Goal: Task Accomplishment & Management: Manage account settings

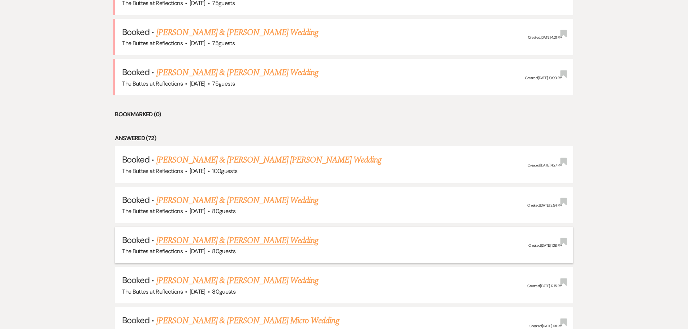
scroll to position [361, 0]
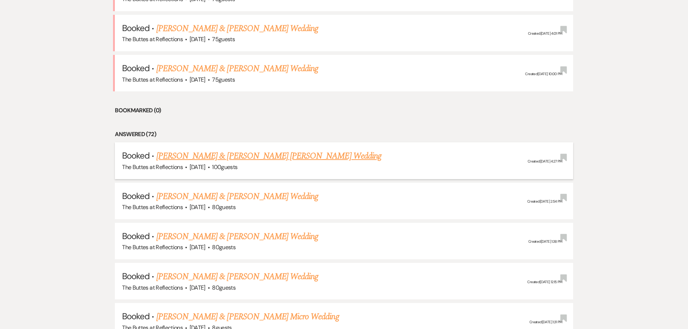
click at [200, 156] on link "[PERSON_NAME] & [PERSON_NAME] [PERSON_NAME] Wedding" at bounding box center [268, 156] width 225 height 13
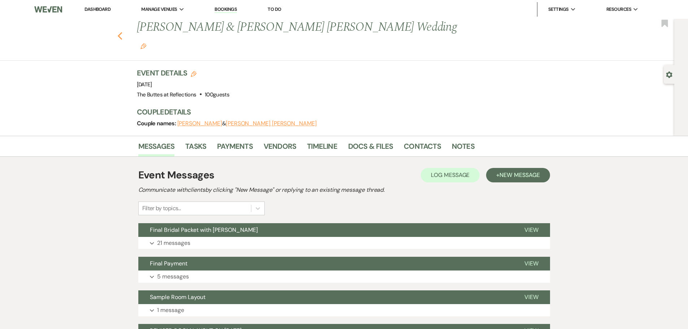
click at [122, 32] on icon "Previous" at bounding box center [119, 36] width 5 height 9
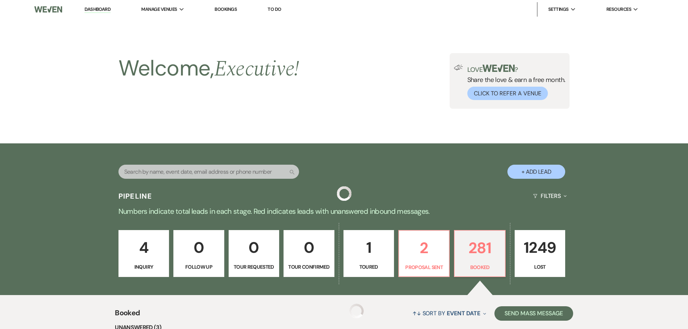
scroll to position [361, 0]
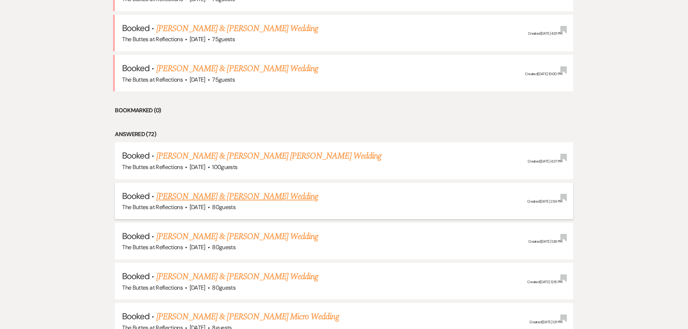
click at [204, 198] on link "[PERSON_NAME] & [PERSON_NAME] Wedding" at bounding box center [237, 196] width 162 height 13
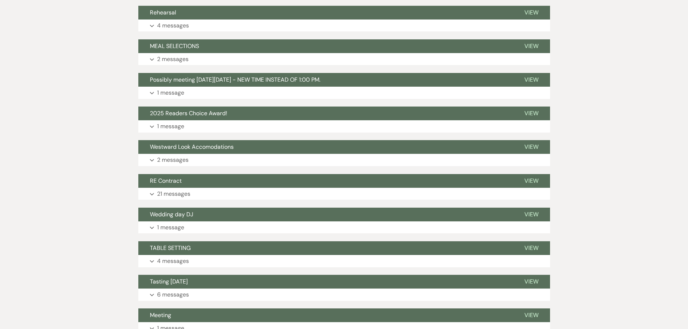
scroll to position [506, 0]
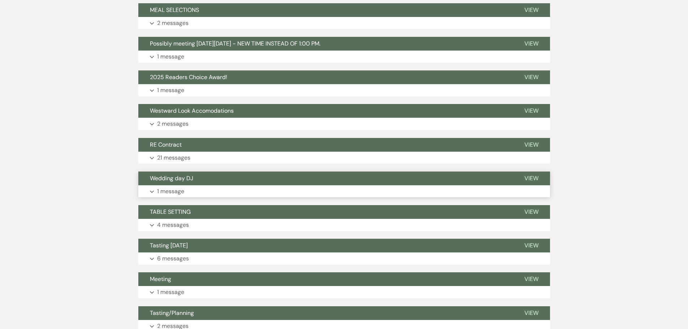
click at [178, 178] on span "Wedding day DJ" at bounding box center [171, 178] width 43 height 8
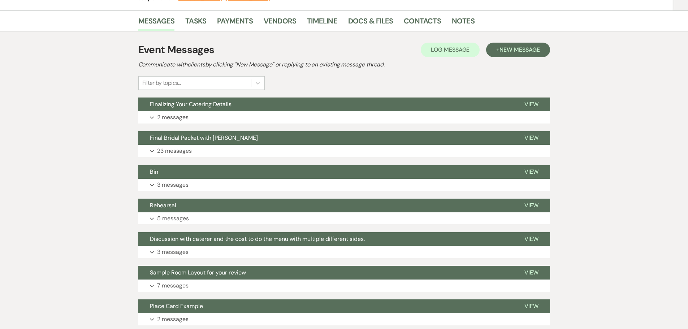
scroll to position [0, 0]
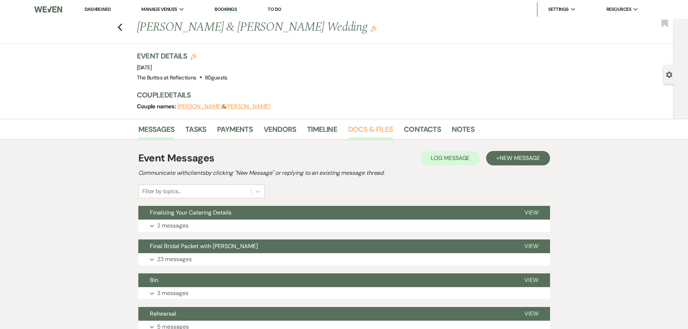
click at [371, 131] on link "Docs & Files" at bounding box center [370, 132] width 45 height 16
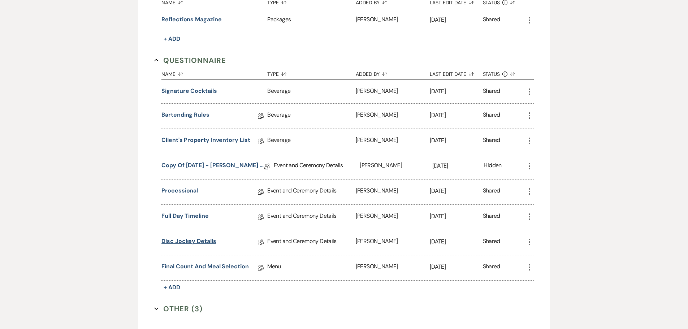
scroll to position [722, 0]
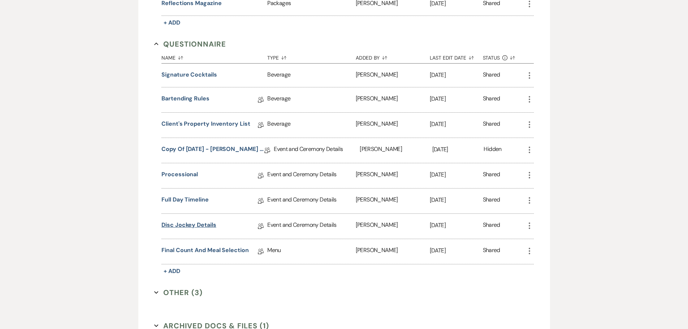
click at [179, 222] on link "Disc Jockey Details" at bounding box center [188, 226] width 55 height 11
